Goal: Information Seeking & Learning: Learn about a topic

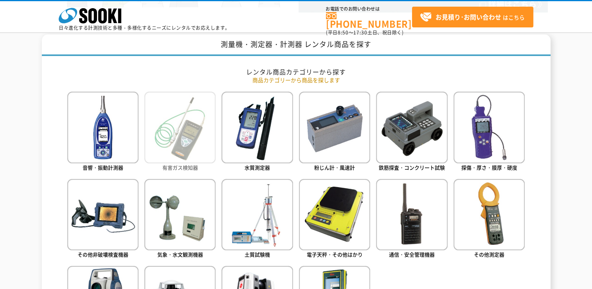
scroll to position [313, 0]
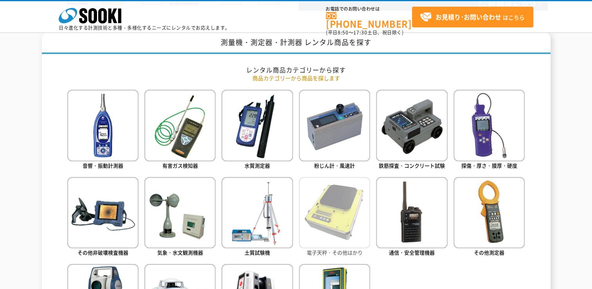
click at [347, 204] on img at bounding box center [334, 212] width 71 height 71
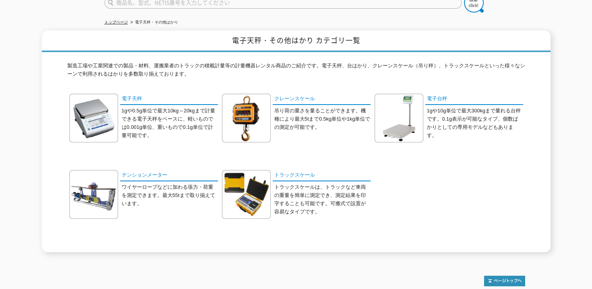
scroll to position [25, 0]
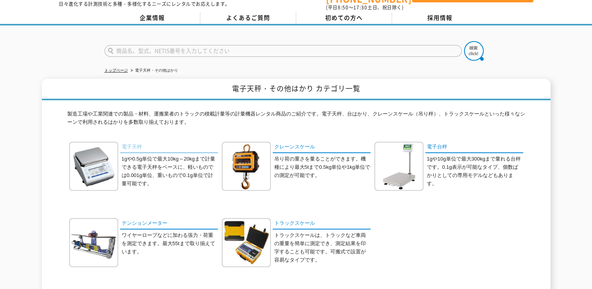
click at [128, 142] on link "電子天秤" at bounding box center [169, 147] width 98 height 11
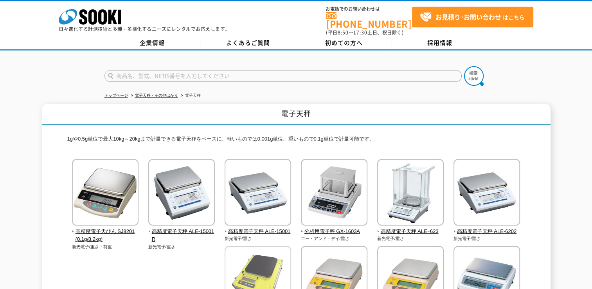
click at [291, 246] on img at bounding box center [257, 280] width 66 height 68
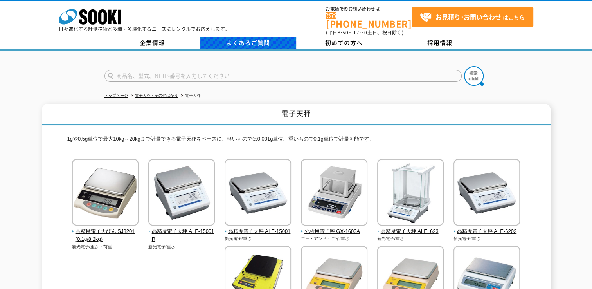
click at [241, 37] on link "よくあるご質問" at bounding box center [248, 43] width 96 height 12
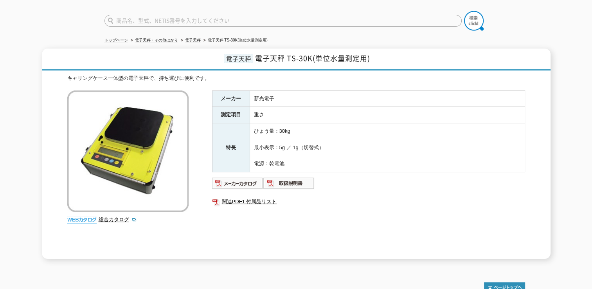
scroll to position [52, 0]
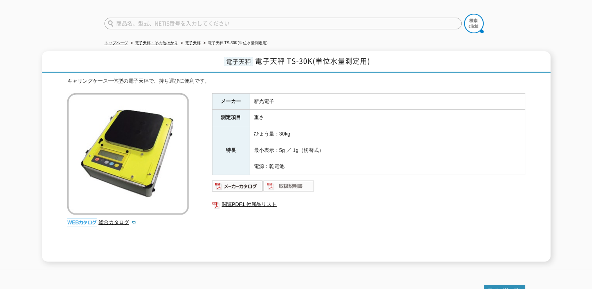
click at [291, 183] on img at bounding box center [288, 186] width 51 height 13
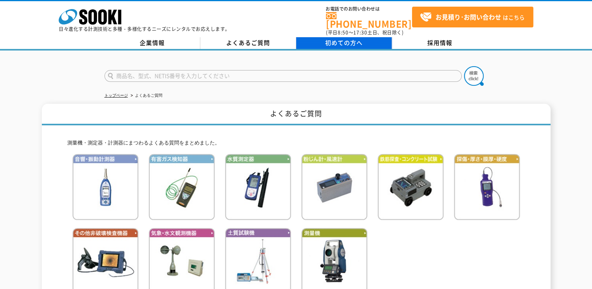
click at [357, 38] on span "初めての方へ" at bounding box center [344, 42] width 38 height 9
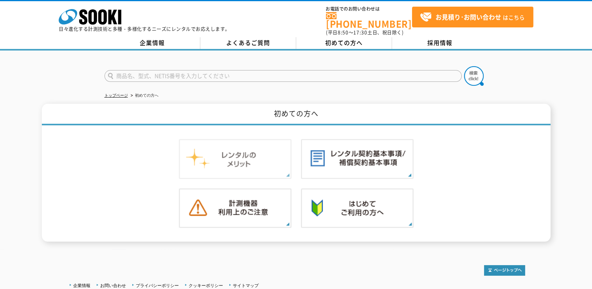
click at [273, 163] on img at bounding box center [235, 159] width 113 height 40
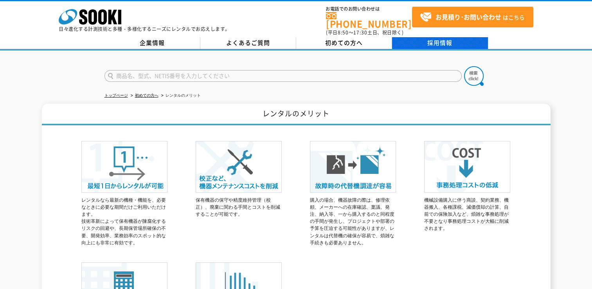
click at [423, 40] on link "採用情報" at bounding box center [440, 43] width 96 height 12
